Goal: Entertainment & Leisure: Consume media (video, audio)

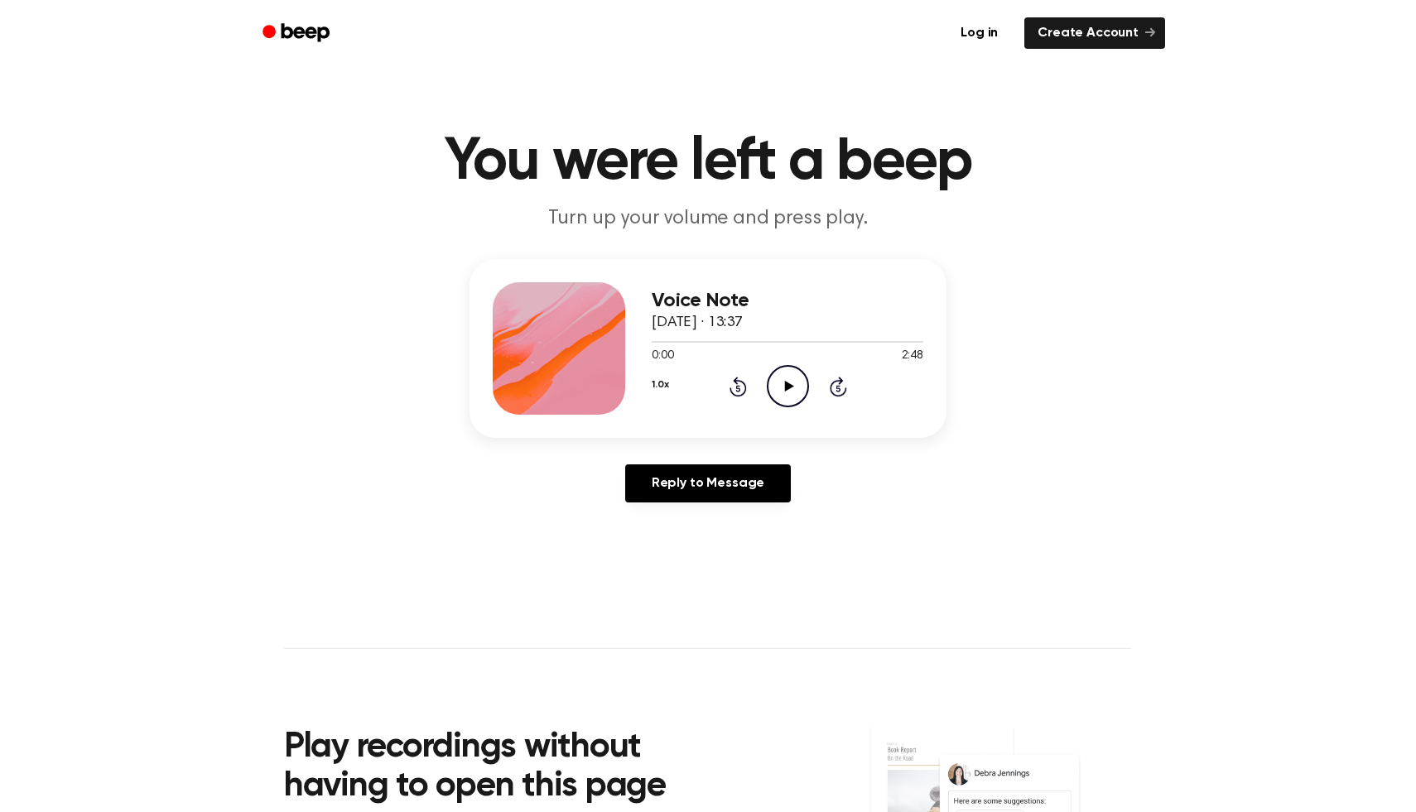
click at [783, 370] on icon "Play Audio" at bounding box center [788, 386] width 42 height 42
drag, startPoint x: 702, startPoint y: 345, endPoint x: 601, endPoint y: 351, distance: 101.2
click at [601, 351] on div "Voice Note [DATE] · 13:37 0:33 2:48 Your browser does not support the [object O…" at bounding box center [708, 348] width 477 height 179
click at [692, 432] on div "Voice Note [DATE] · 13:37 0:33 2:48 Your browser does not support the [object O…" at bounding box center [708, 348] width 477 height 179
drag, startPoint x: 701, startPoint y: 340, endPoint x: 639, endPoint y: 338, distance: 62.1
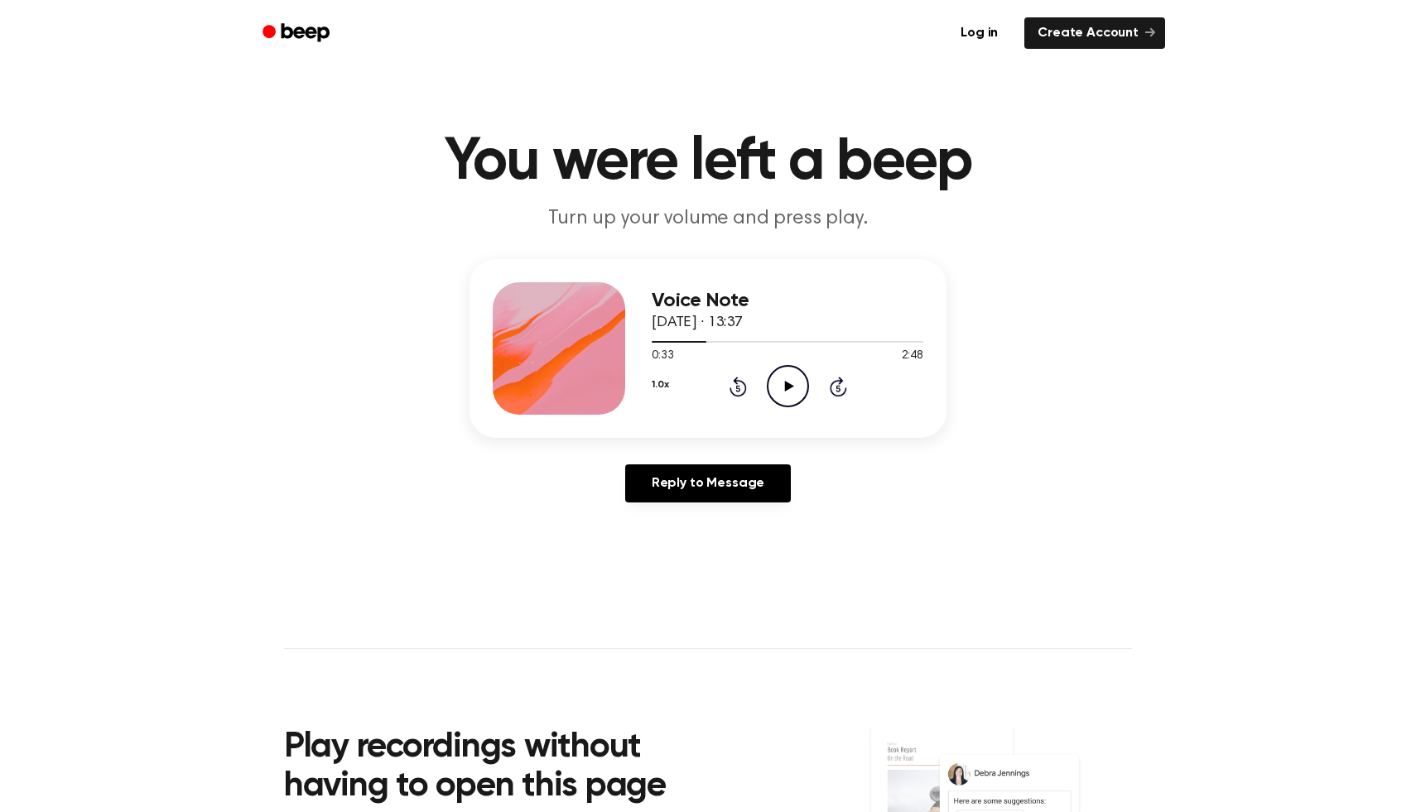
click at [639, 338] on div "Voice Note [DATE] · 13:37 0:33 2:48 Your browser does not support the [object O…" at bounding box center [708, 348] width 477 height 179
click at [694, 341] on span at bounding box center [699, 341] width 13 height 13
click at [671, 342] on div at bounding box center [673, 342] width 42 height 2
click at [652, 341] on div at bounding box center [788, 342] width 272 height 2
click at [791, 395] on icon "Play Audio" at bounding box center [788, 386] width 42 height 42
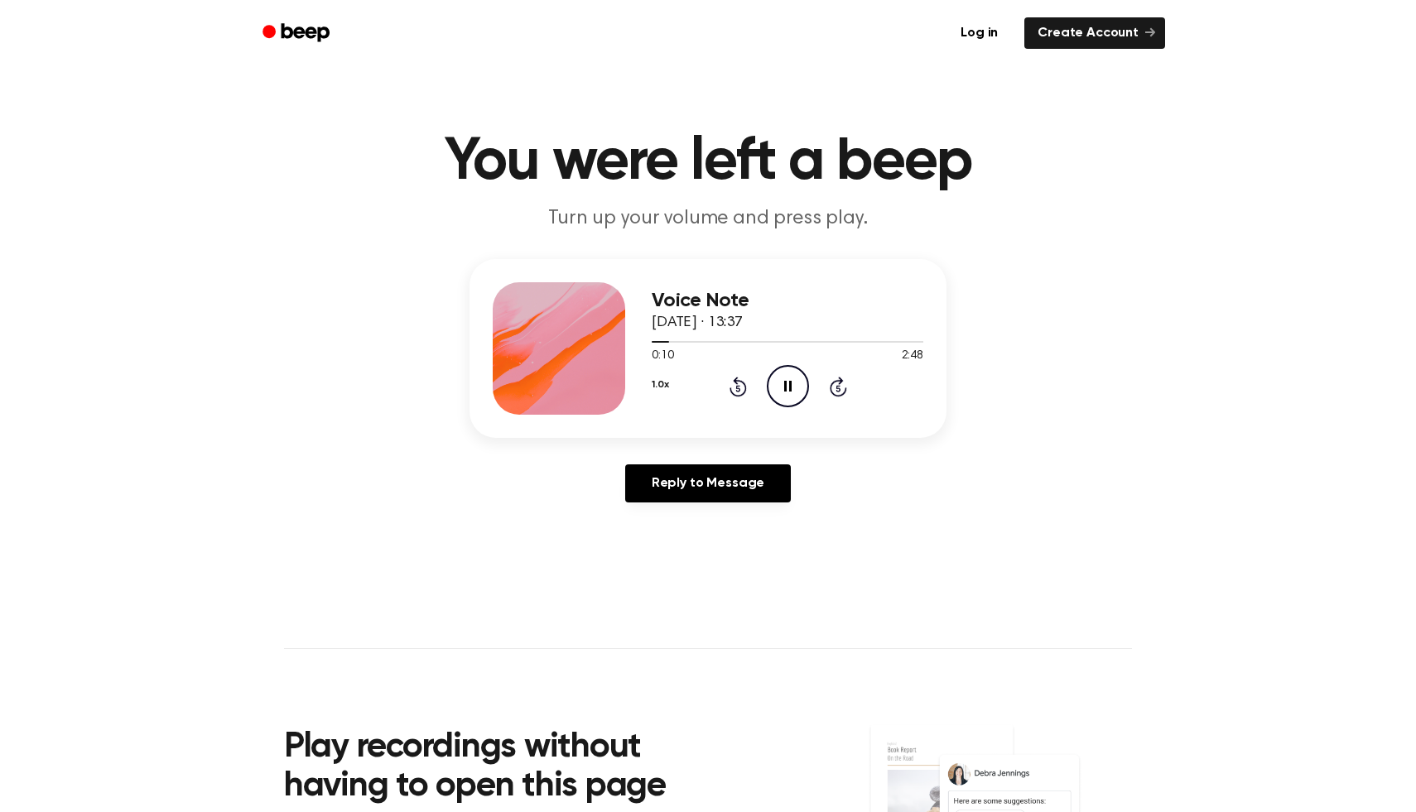
click at [791, 395] on icon "Pause Audio" at bounding box center [788, 386] width 42 height 42
click at [787, 400] on icon "Play Audio" at bounding box center [788, 386] width 42 height 42
click at [787, 400] on icon "Pause Audio" at bounding box center [788, 386] width 42 height 42
click at [787, 400] on icon "Play Audio" at bounding box center [788, 386] width 42 height 42
